Goal: Use online tool/utility: Utilize a website feature to perform a specific function

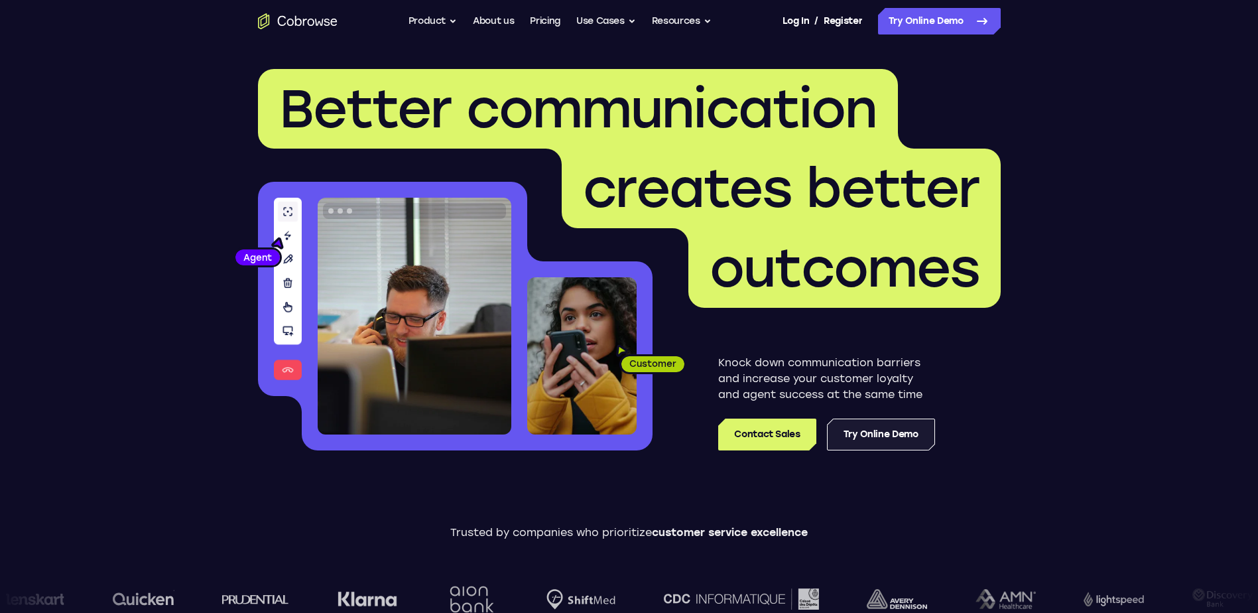
click at [912, 442] on link "Try Online Demo" at bounding box center [881, 435] width 108 height 32
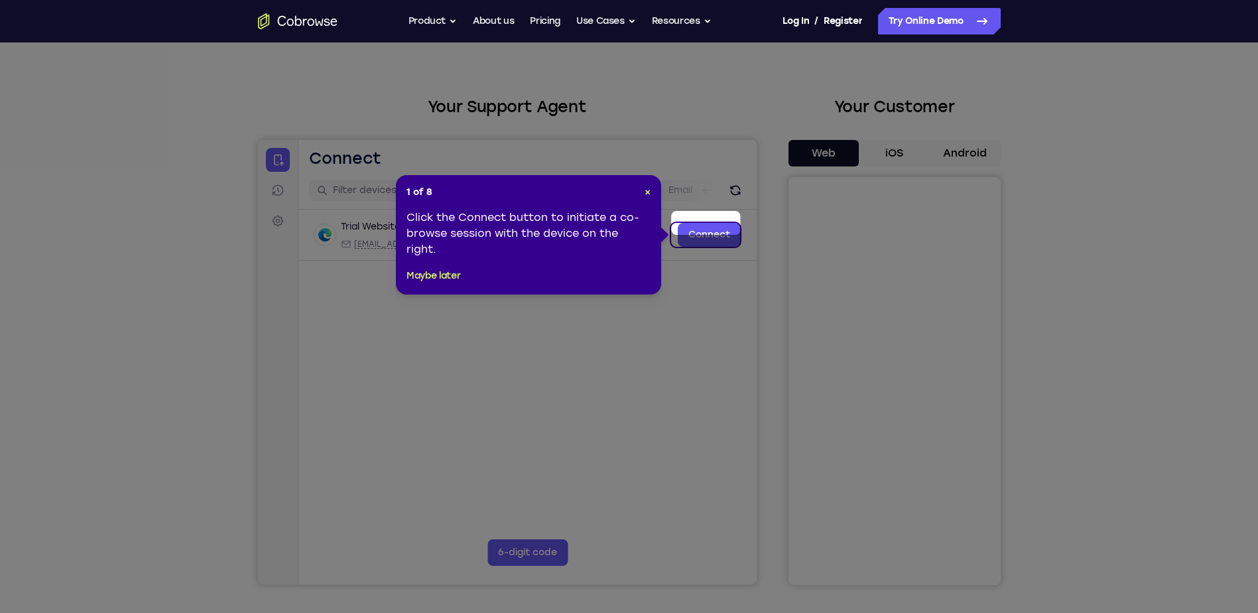
scroll to position [44, 0]
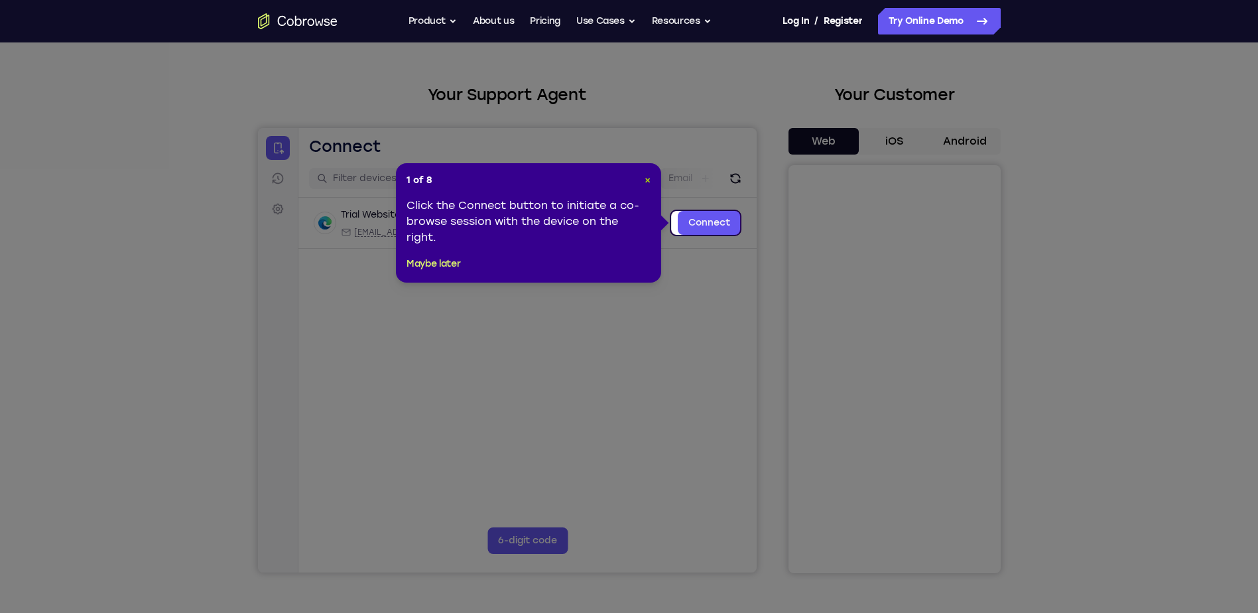
click at [647, 177] on span "×" at bounding box center [648, 179] width 6 height 11
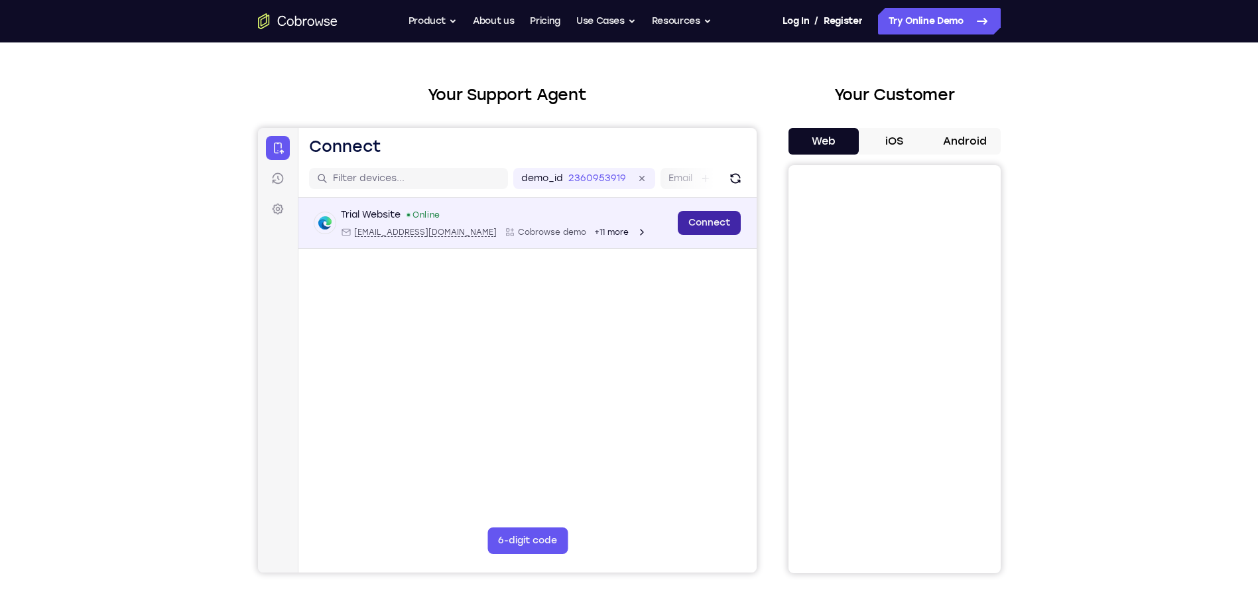
click at [700, 220] on link "Connect" at bounding box center [708, 223] width 63 height 24
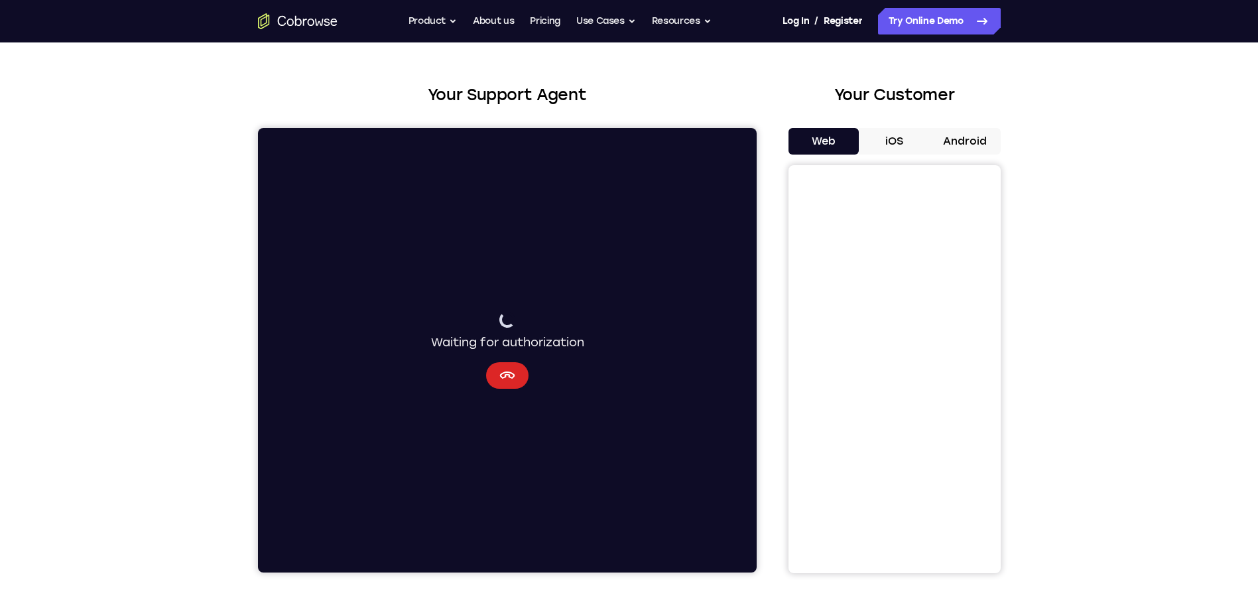
click at [499, 379] on icon "Cancel" at bounding box center [507, 375] width 16 height 16
